Goal: Information Seeking & Learning: Learn about a topic

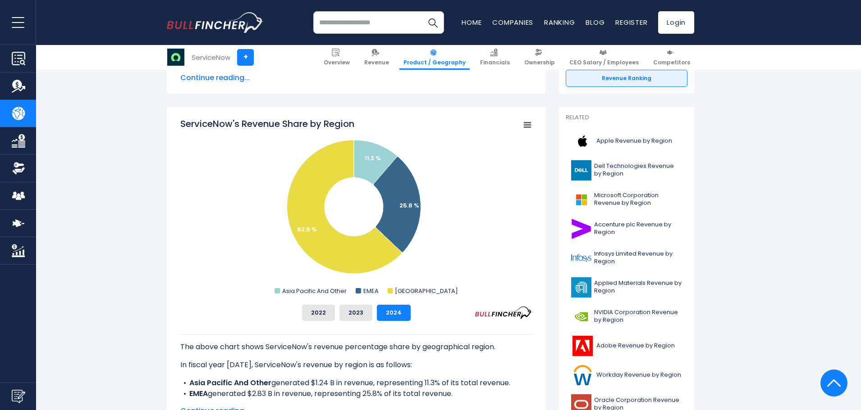
scroll to position [180, 0]
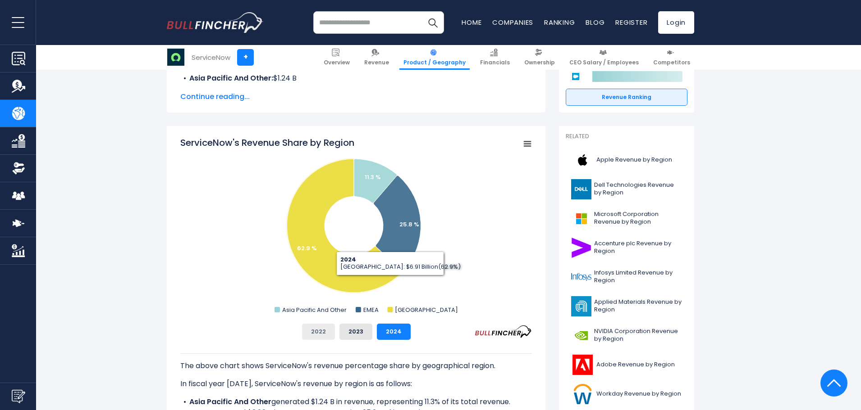
click at [314, 331] on button "2022" at bounding box center [318, 332] width 33 height 16
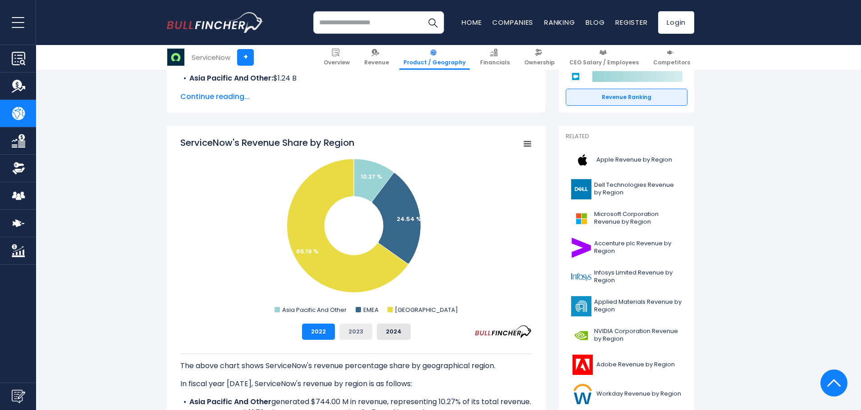
click at [357, 337] on button "2023" at bounding box center [355, 332] width 33 height 16
click at [386, 334] on button "2024" at bounding box center [394, 332] width 34 height 16
click at [310, 337] on button "2022" at bounding box center [318, 332] width 33 height 16
click at [349, 336] on button "2023" at bounding box center [355, 332] width 33 height 16
click at [387, 336] on button "2024" at bounding box center [394, 332] width 34 height 16
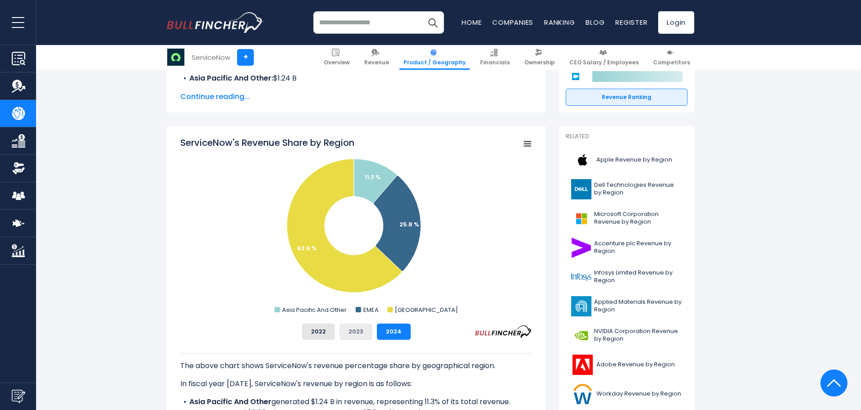
click at [362, 334] on button "2023" at bounding box center [355, 332] width 33 height 16
click at [332, 334] on button "2022" at bounding box center [318, 332] width 33 height 16
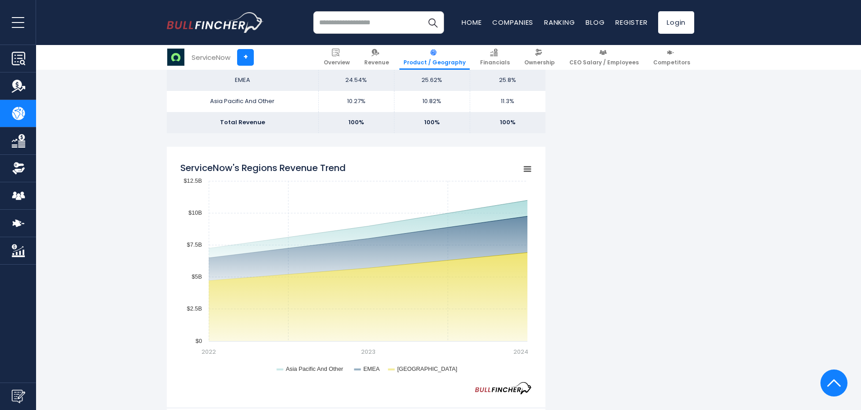
scroll to position [631, 0]
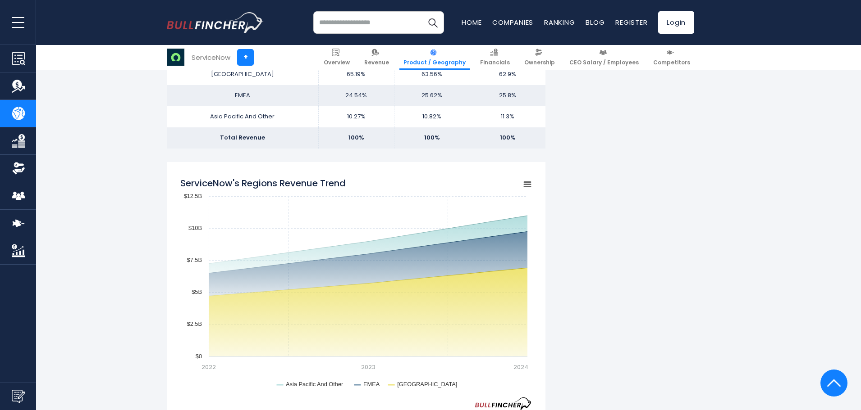
click at [528, 181] on rect "ServiceNow's Regions Revenue Trend" at bounding box center [527, 184] width 13 height 13
click at [510, 196] on li "View Fullscreen" at bounding box center [497, 200] width 66 height 13
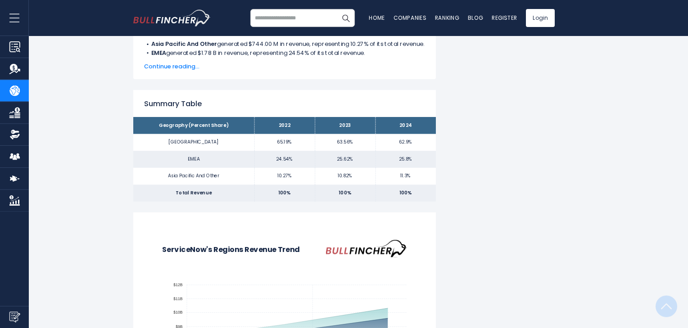
scroll to position [0, 0]
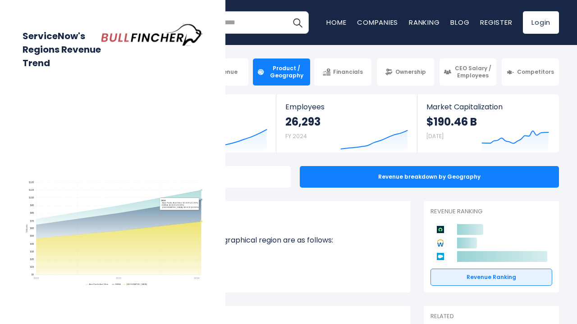
click at [203, 226] on rect "ServiceNow's Regions Revenue Trend" at bounding box center [113, 234] width 180 height 107
click at [225, 221] on div "ServiceNow's Regions Revenue Trend Created with Highcharts 12.1.2 Values Chart …" at bounding box center [112, 162] width 225 height 324
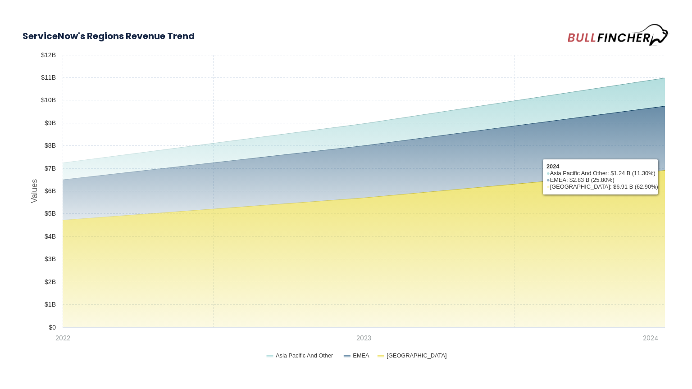
click at [567, 345] on rect "ServiceNow's Regions Revenue Trend" at bounding box center [346, 208] width 647 height 316
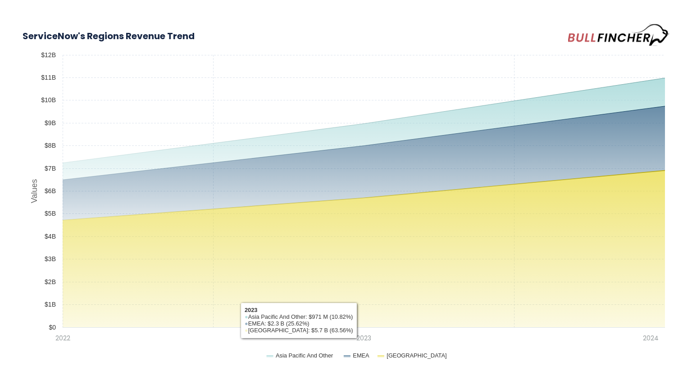
click at [517, 367] on div "ServiceNow's Regions Revenue Trend Created with Highcharts 12.1.2 Values Chart …" at bounding box center [346, 194] width 692 height 389
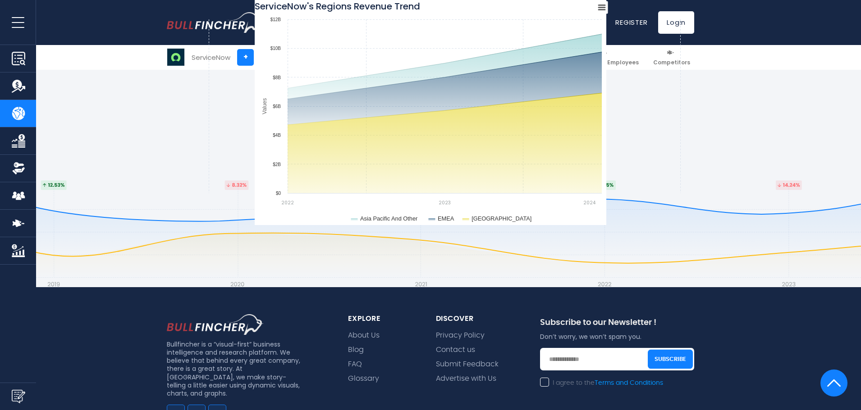
scroll to position [1503, 0]
